Goal: Information Seeking & Learning: Learn about a topic

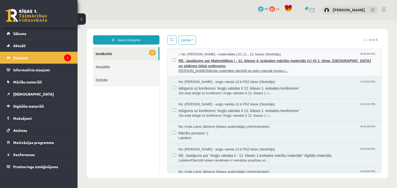
click at [226, 62] on span "RE: Jautājums par Matemātikas i - 11. klases 4. ieskaites mācību materiāls (c) …" at bounding box center [277, 63] width 198 height 12
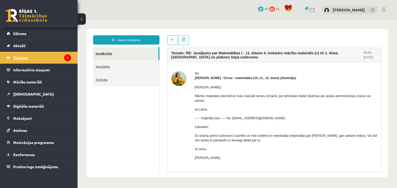
click at [49, 61] on legend "Ziņojumi 1" at bounding box center [42, 58] width 58 height 12
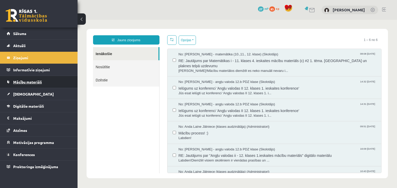
click at [53, 85] on link "Mācību materiāli" at bounding box center [39, 82] width 64 height 12
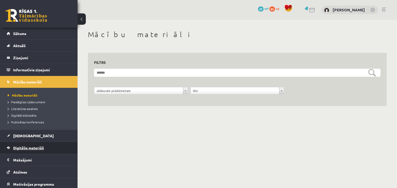
click at [58, 149] on link "Digitālie materiāli" at bounding box center [39, 148] width 64 height 12
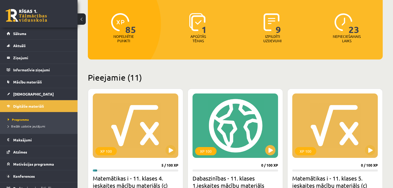
scroll to position [103, 0]
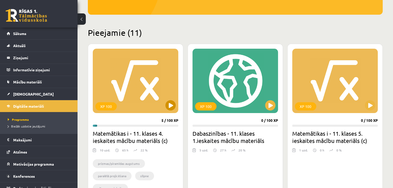
click at [144, 97] on div "XP 100" at bounding box center [135, 81] width 85 height 65
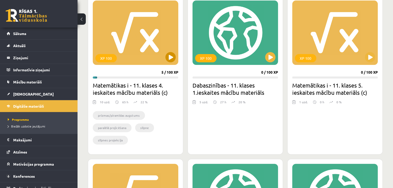
scroll to position [155, 0]
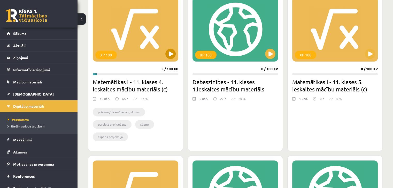
drag, startPoint x: 156, startPoint y: 52, endPoint x: 158, endPoint y: 54, distance: 2.9
click at [156, 52] on div "XP 100" at bounding box center [135, 29] width 85 height 65
click at [158, 54] on div "XP 100" at bounding box center [135, 29] width 85 height 65
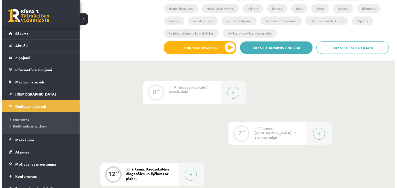
scroll to position [155, 0]
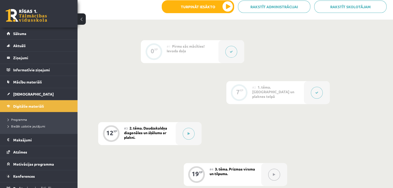
click at [316, 95] on button at bounding box center [317, 93] width 12 height 12
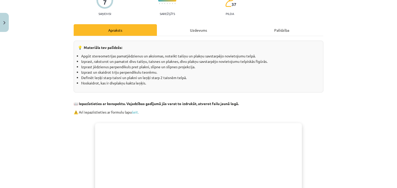
click at [199, 32] on div "Uzdevums" at bounding box center [198, 30] width 83 height 12
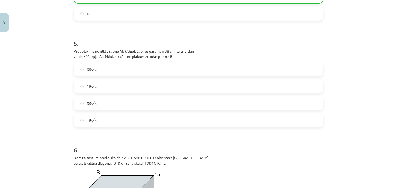
scroll to position [633, 0]
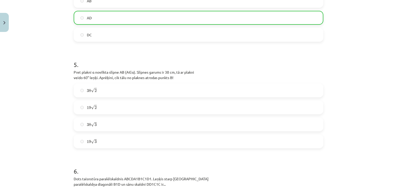
drag, startPoint x: 348, startPoint y: 34, endPoint x: 348, endPoint y: 21, distance: 13.4
click at [348, 30] on div "Mācību tēma: Matemātikas i - 11. klases 4. ieskaites mācību materiāls (c) #2 1.…" at bounding box center [198, 94] width 397 height 188
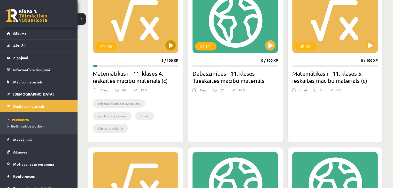
scroll to position [155, 0]
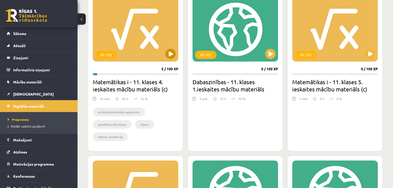
drag, startPoint x: 131, startPoint y: 37, endPoint x: 131, endPoint y: 34, distance: 3.1
click at [131, 34] on div "XP 100" at bounding box center [135, 29] width 85 height 65
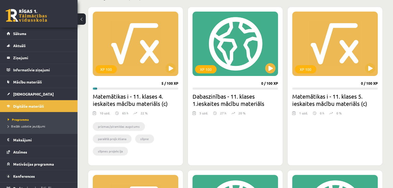
scroll to position [129, 0]
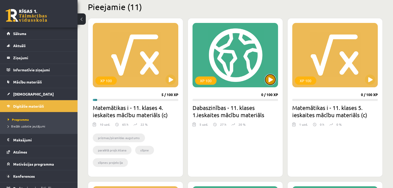
click at [267, 82] on button at bounding box center [270, 80] width 10 height 10
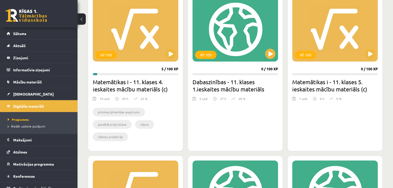
click at [240, 115] on div "XP 100 0 / 100 XP Dabaszinības - 11. klases 1.ieskaites mācību materiāls 5 uzd.…" at bounding box center [234, 71] width 95 height 159
click at [230, 13] on div "XP 100" at bounding box center [234, 29] width 85 height 65
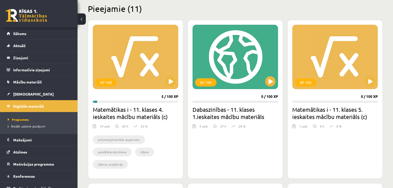
scroll to position [77, 0]
